Goal: Information Seeking & Learning: Learn about a topic

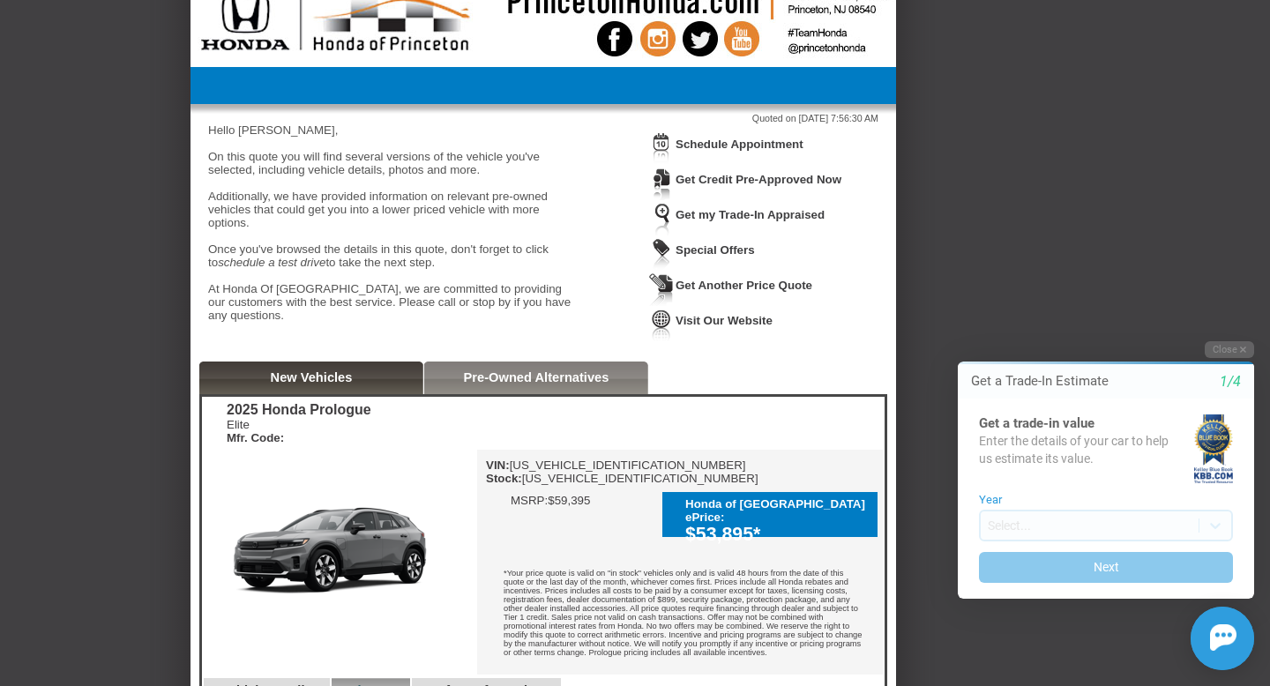
scroll to position [53, 0]
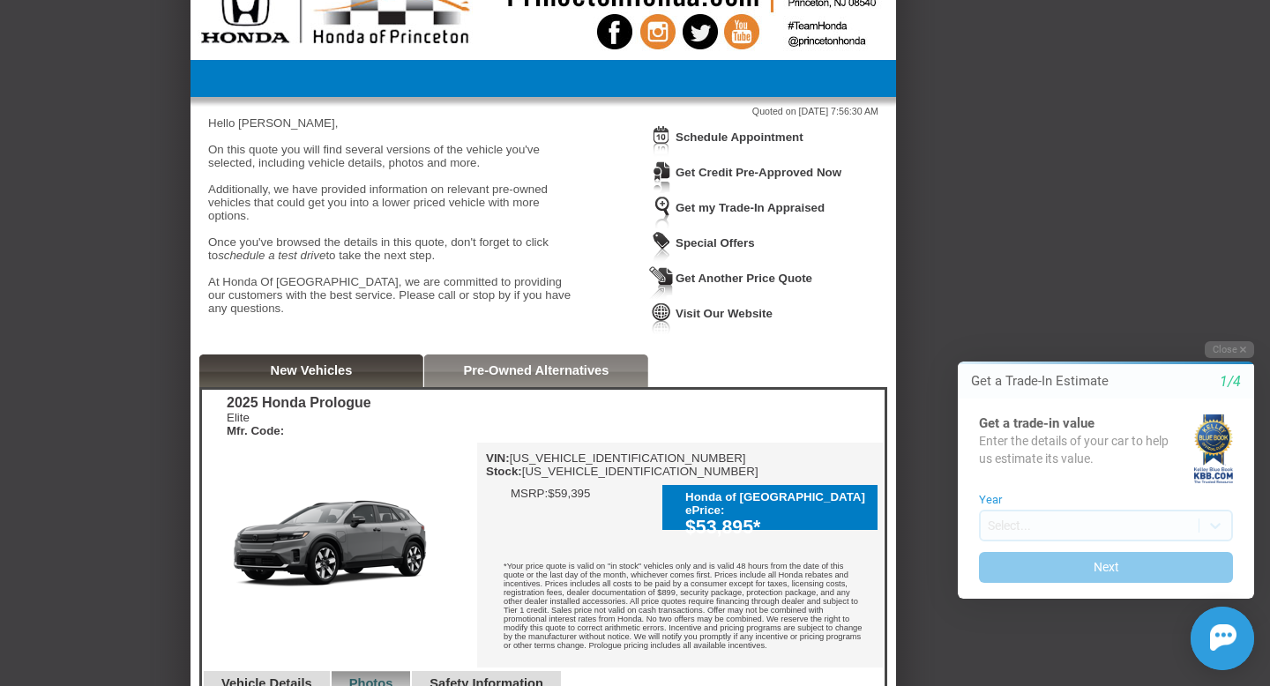
click at [276, 377] on link "New Vehicles" at bounding box center [312, 370] width 82 height 14
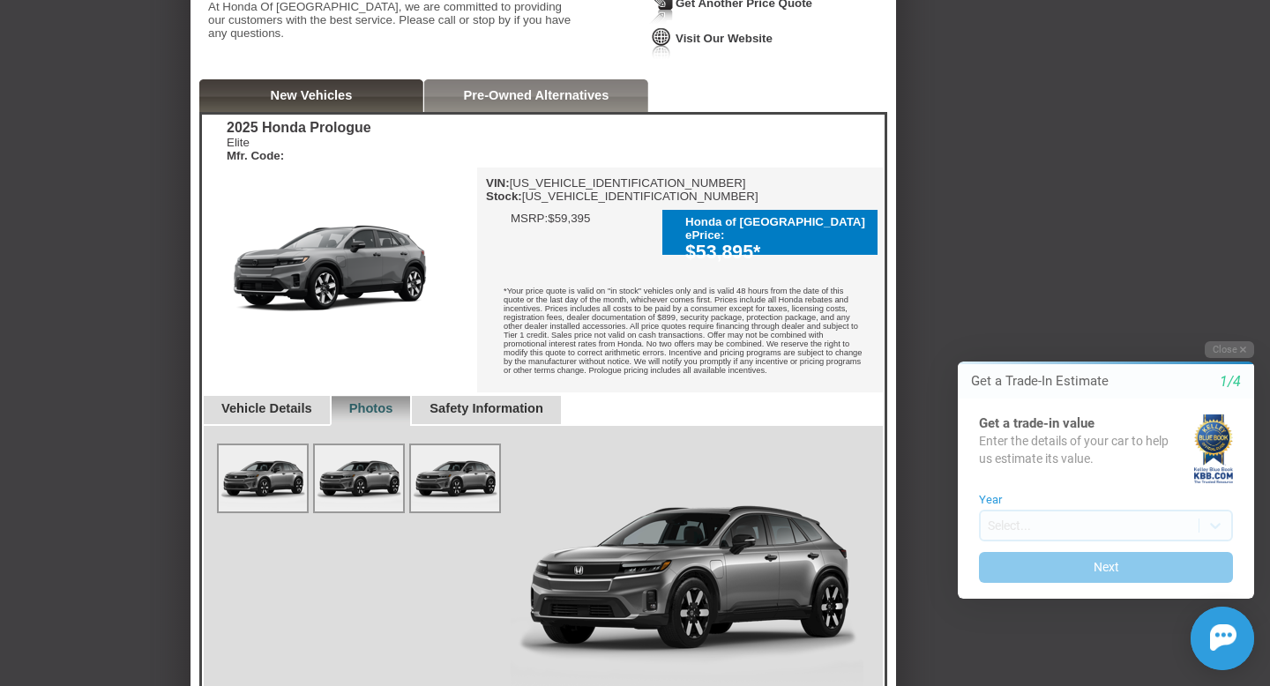
scroll to position [336, 0]
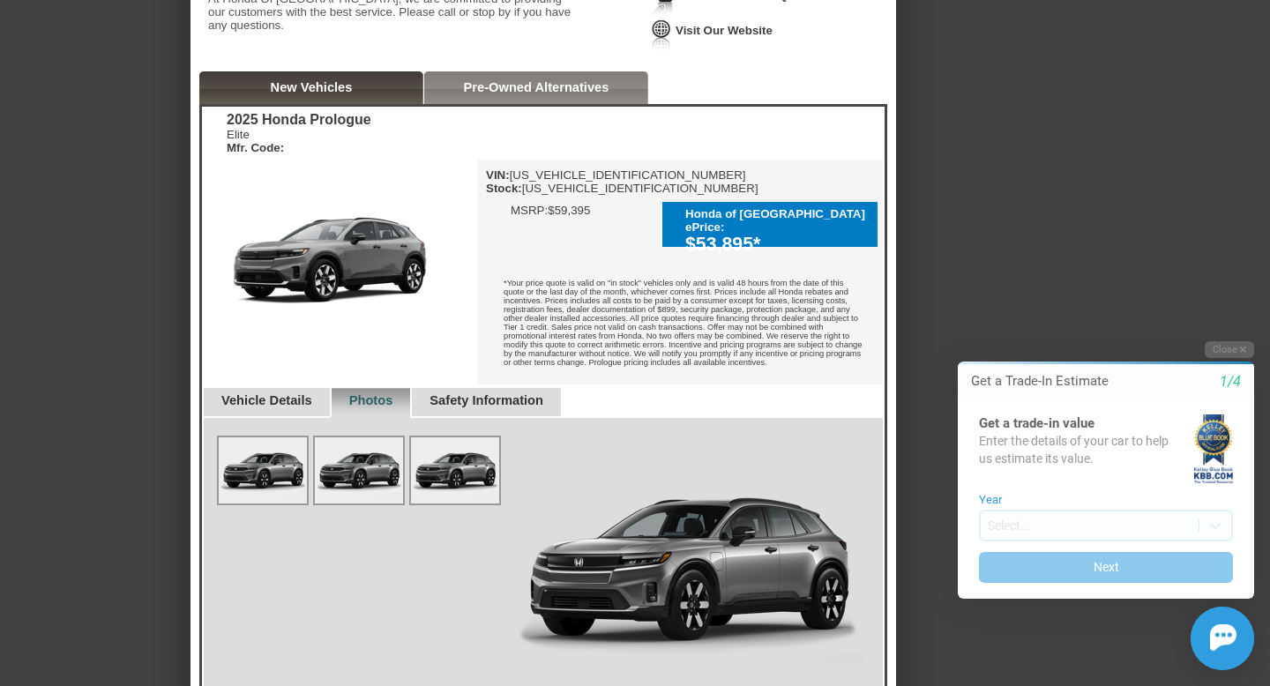
click at [312, 407] on link "Vehicle Details" at bounding box center [266, 400] width 91 height 14
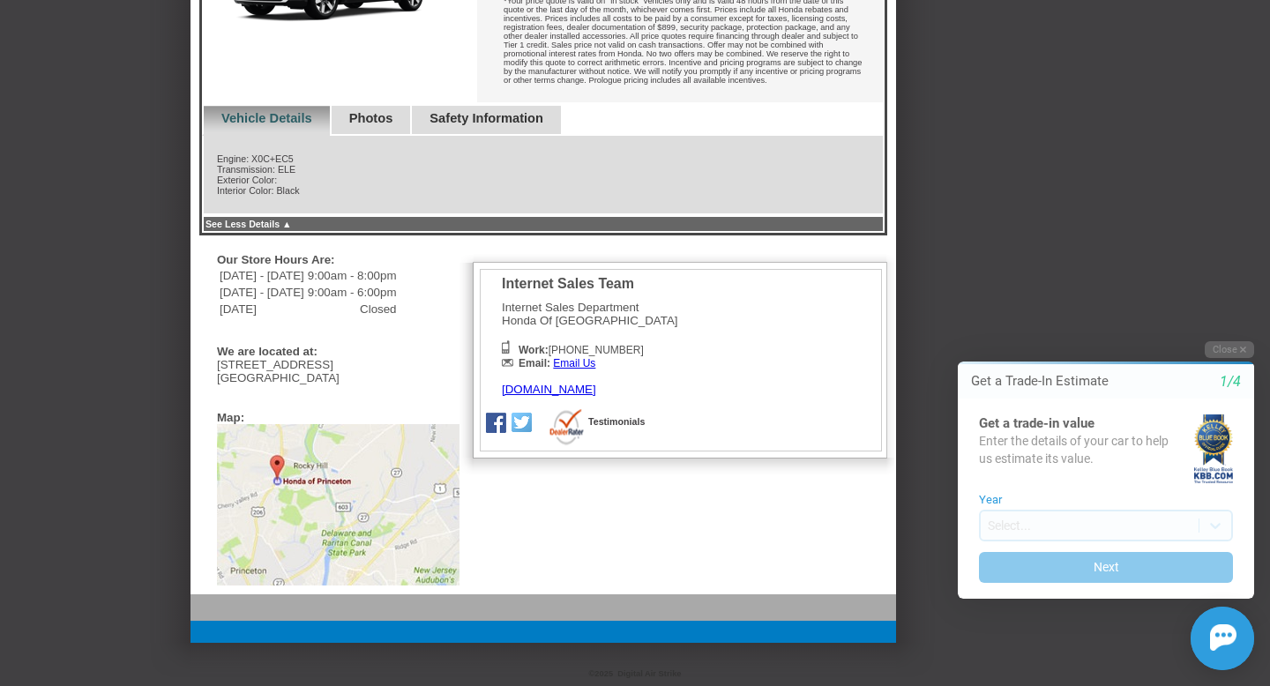
scroll to position [619, 0]
click at [531, 135] on div "Safety Information" at bounding box center [485, 120] width 151 height 30
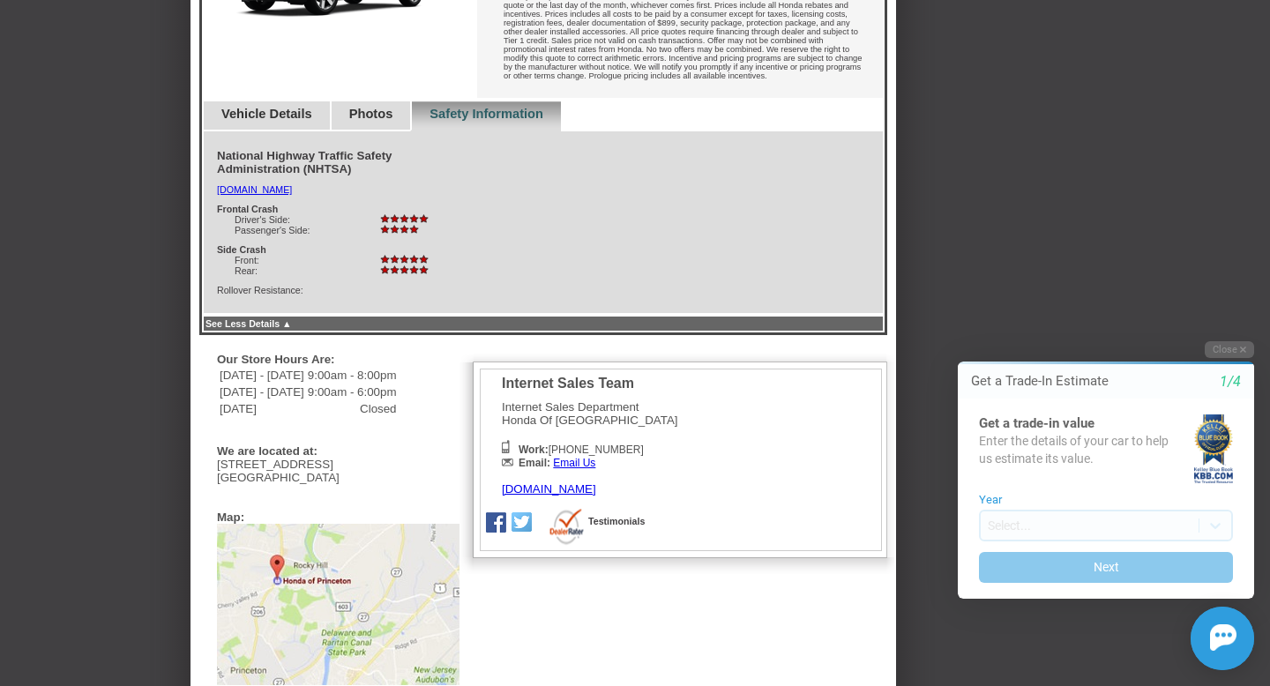
scroll to position [624, 0]
click at [247, 120] on link "Vehicle Details" at bounding box center [266, 113] width 91 height 14
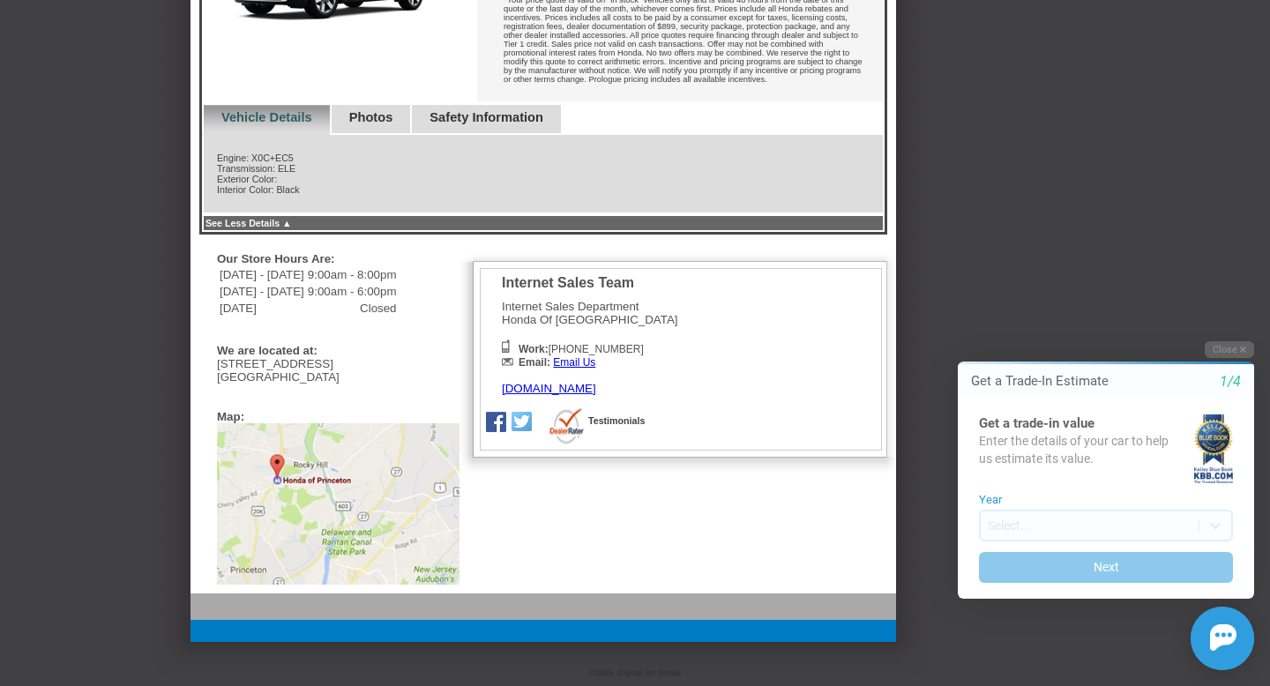
click at [478, 124] on link "Safety Information" at bounding box center [487, 117] width 114 height 14
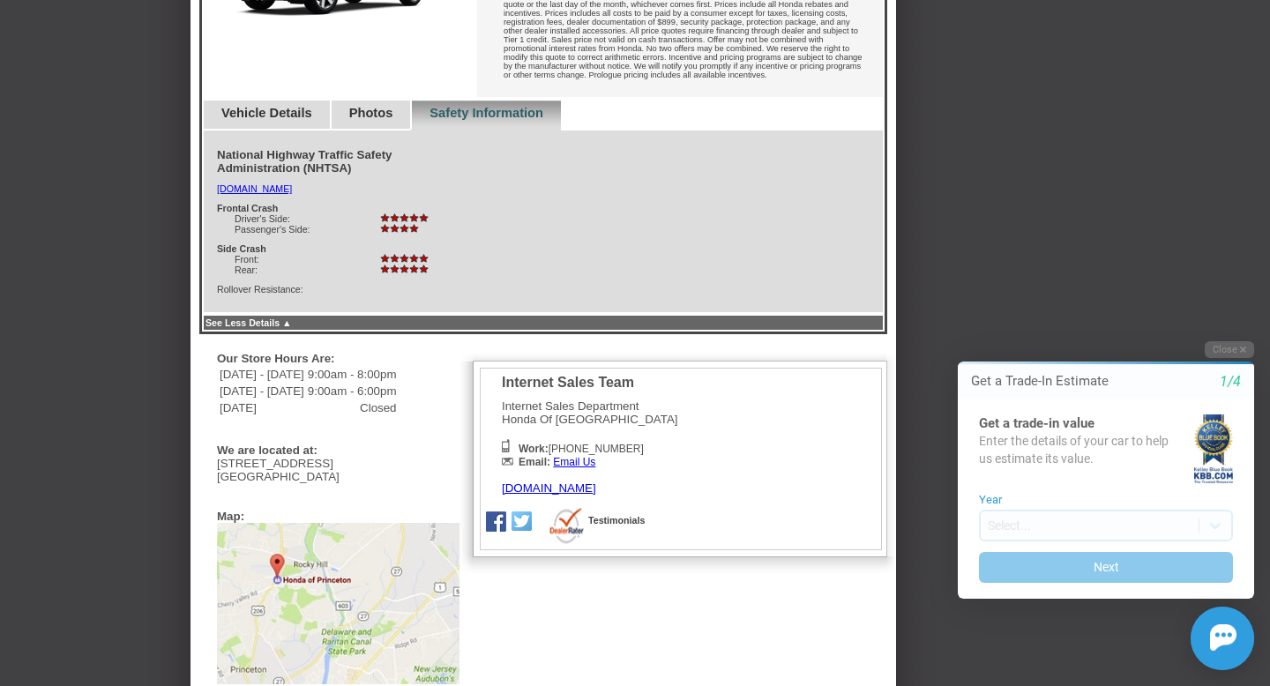
click at [302, 120] on link "Vehicle Details" at bounding box center [266, 113] width 91 height 14
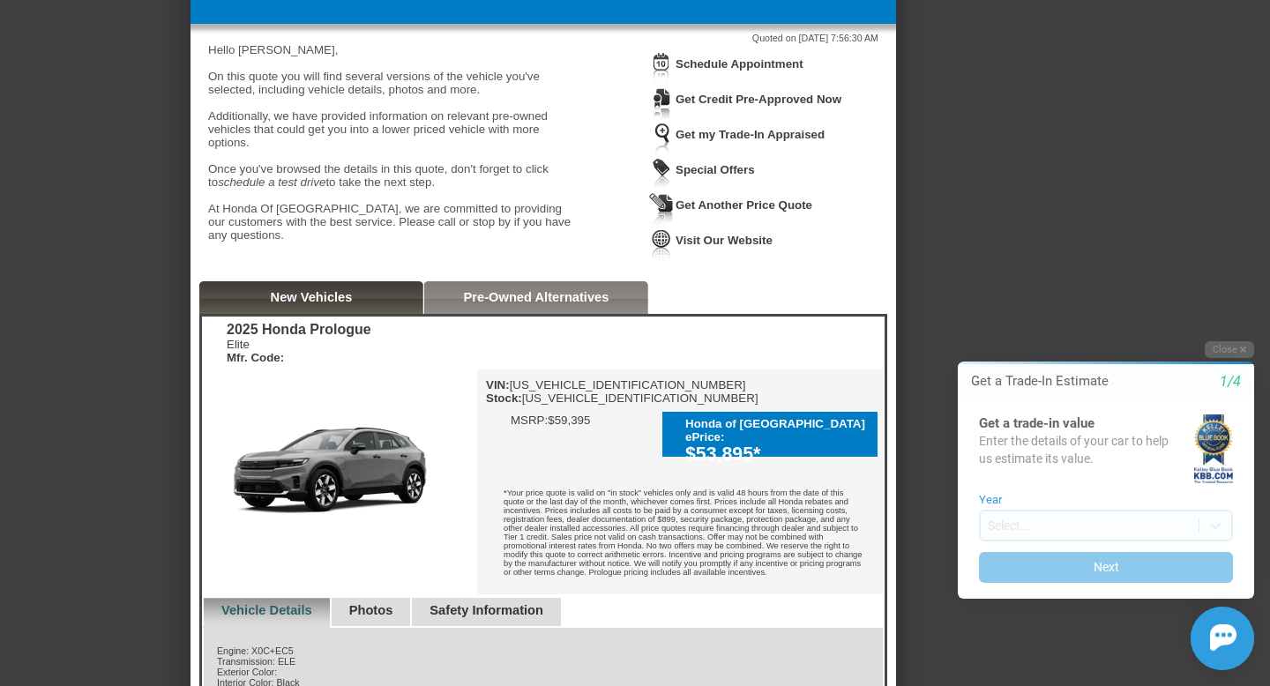
scroll to position [0, 0]
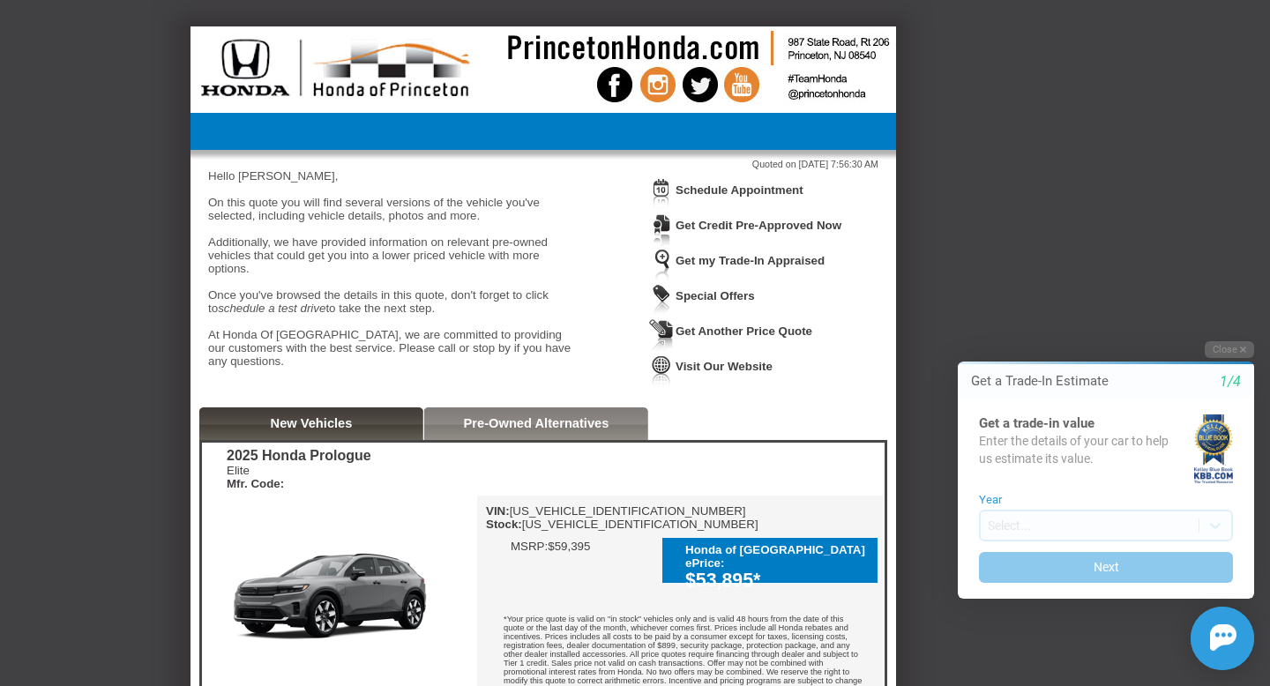
click at [728, 292] on link "Special Offers" at bounding box center [715, 295] width 79 height 13
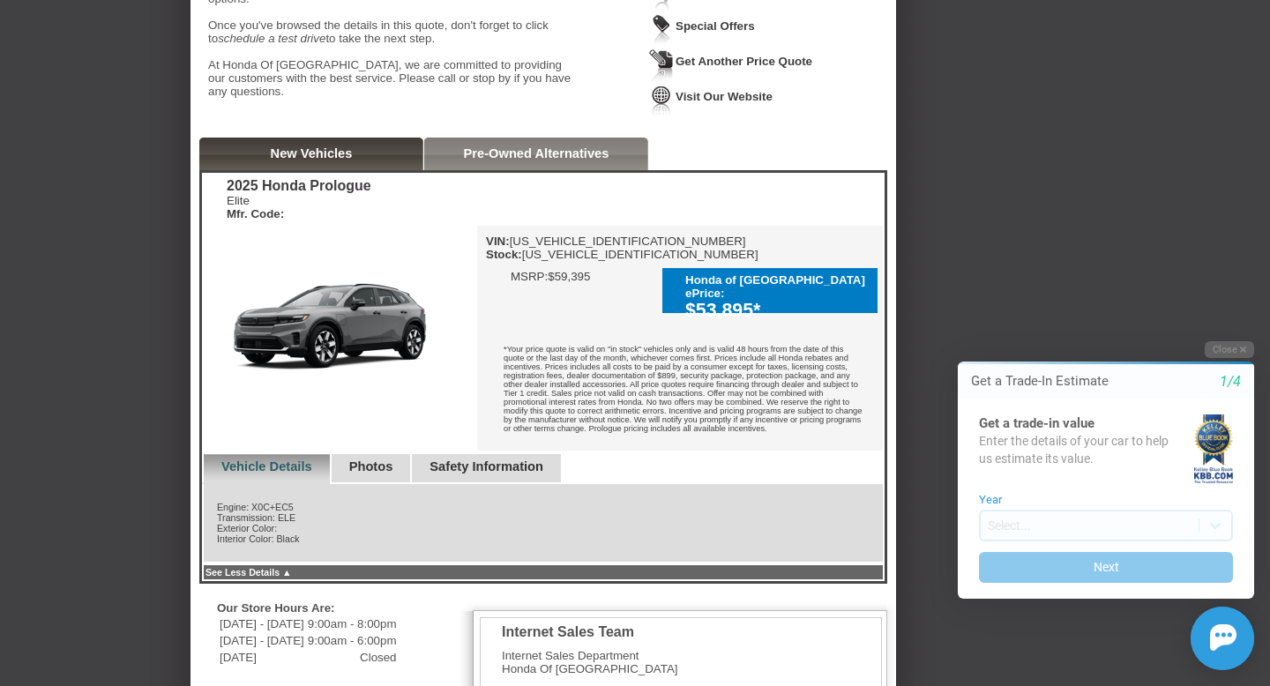
scroll to position [271, 0]
click at [711, 318] on div "Honda of [GEOGRAPHIC_DATA] ePrice: $53,895*" at bounding box center [772, 288] width 220 height 57
click at [714, 312] on div "Honda of [GEOGRAPHIC_DATA] ePrice: $53,895*" at bounding box center [769, 289] width 215 height 45
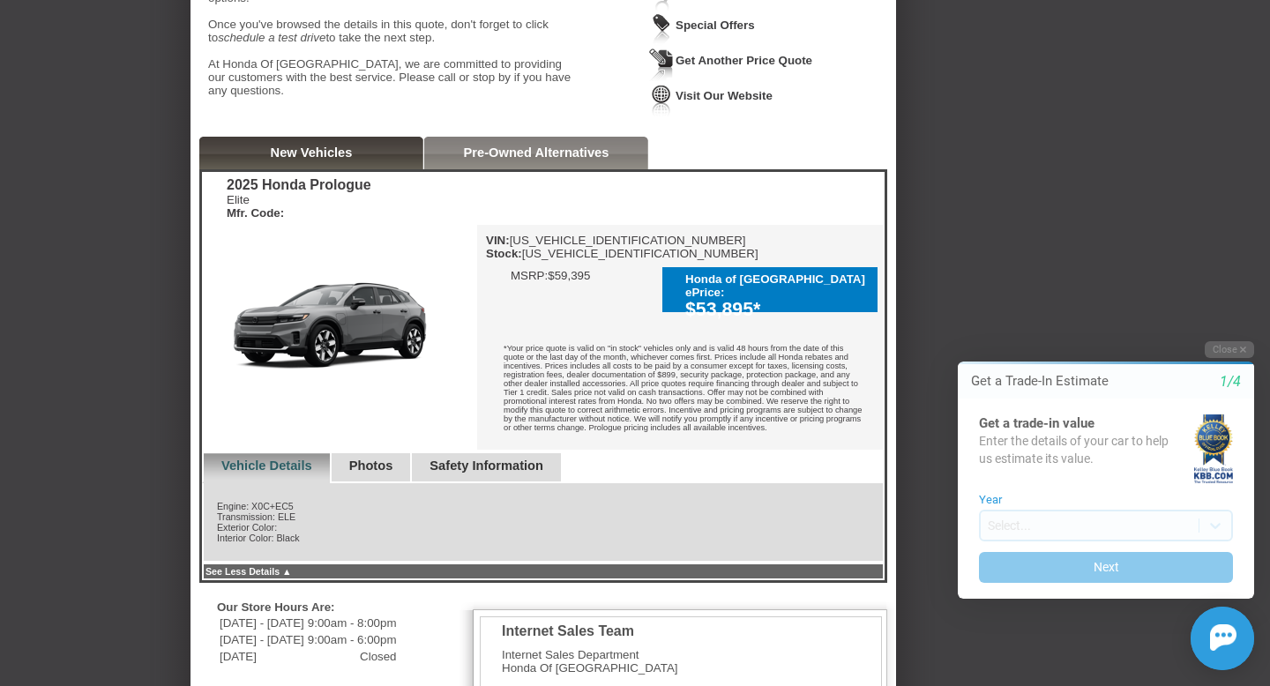
click at [667, 340] on div "*Your price quote is valid on "in stock" vehicles only and is valid 48 hours fr…" at bounding box center [680, 390] width 406 height 119
drag, startPoint x: 681, startPoint y: 276, endPoint x: 786, endPoint y: 303, distance: 108.2
click at [787, 303] on div "Honda of [GEOGRAPHIC_DATA] ePrice: $53,895*" at bounding box center [769, 289] width 215 height 45
click at [656, 318] on div "VIN: [US_VEHICLE_IDENTIFICATION_NUMBER] Stock: [US_VEHICLE_IDENTIFICATION_NUMBE…" at bounding box center [680, 337] width 406 height 225
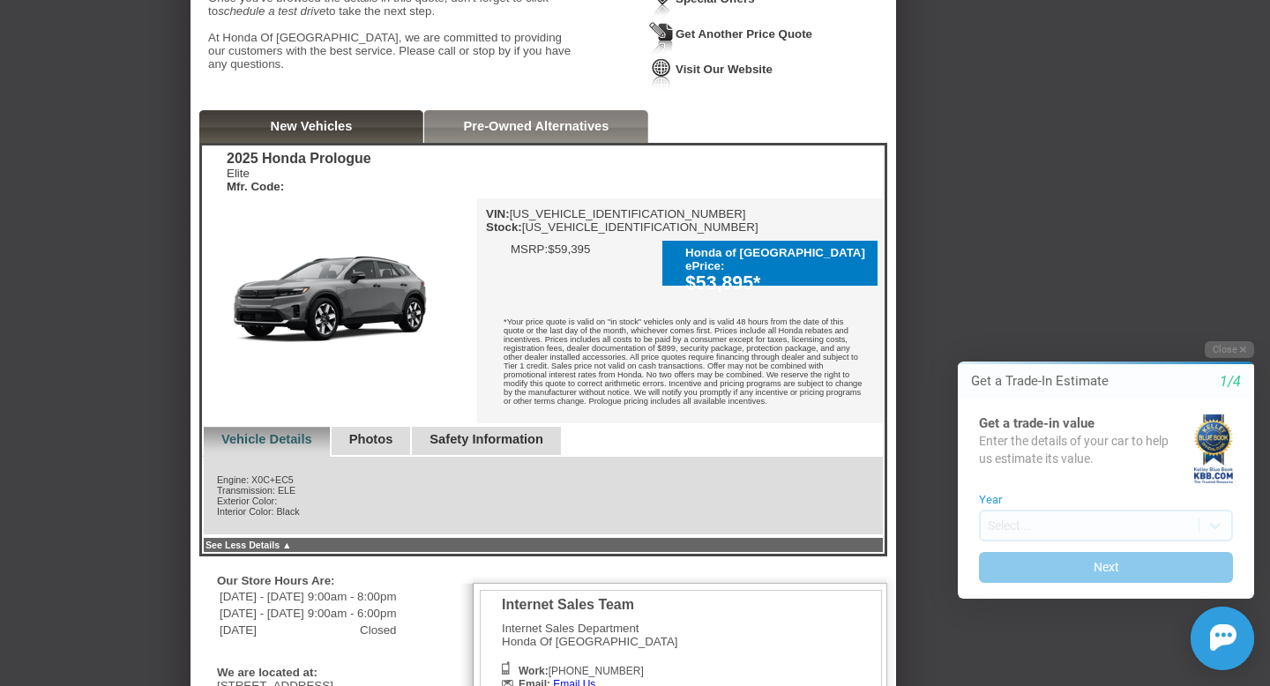
scroll to position [0, 0]
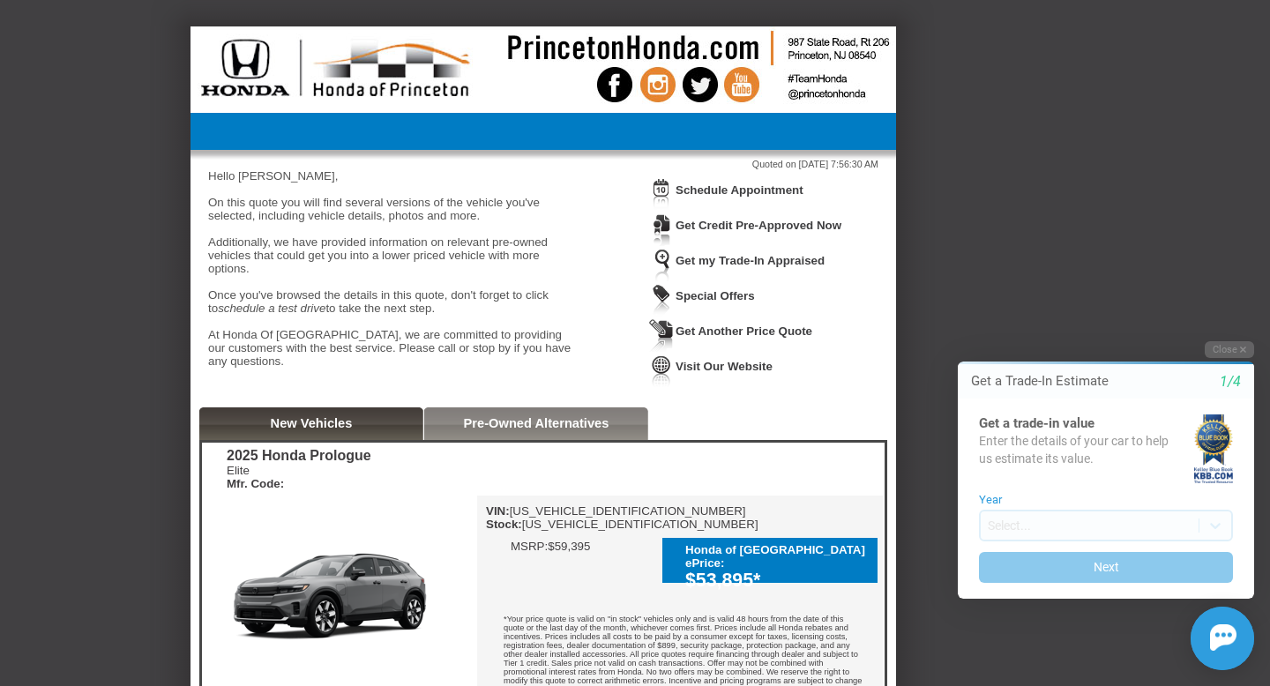
click at [729, 301] on link "Special Offers" at bounding box center [715, 295] width 79 height 13
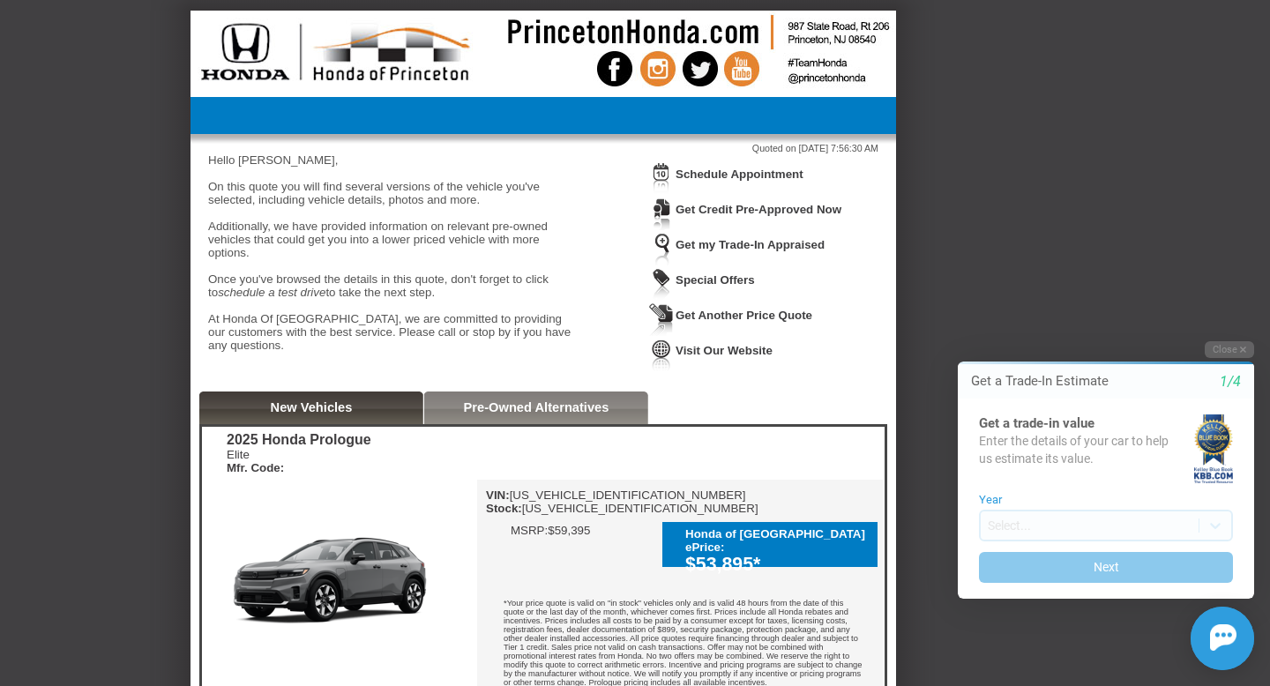
scroll to position [18, 0]
